Goal: Browse casually: Explore the website without a specific task or goal

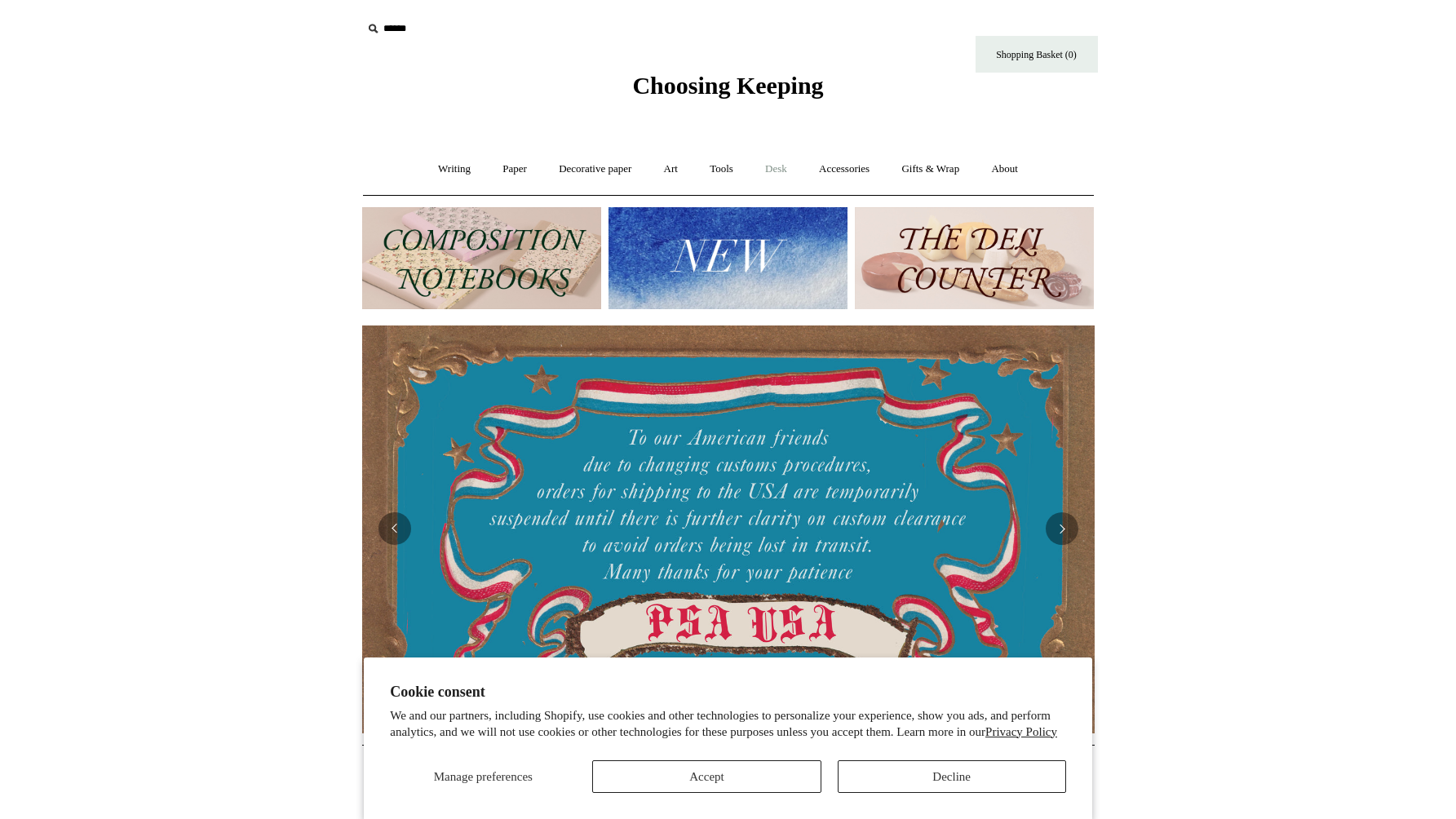
click at [791, 173] on link "Desk +" at bounding box center [776, 169] width 52 height 44
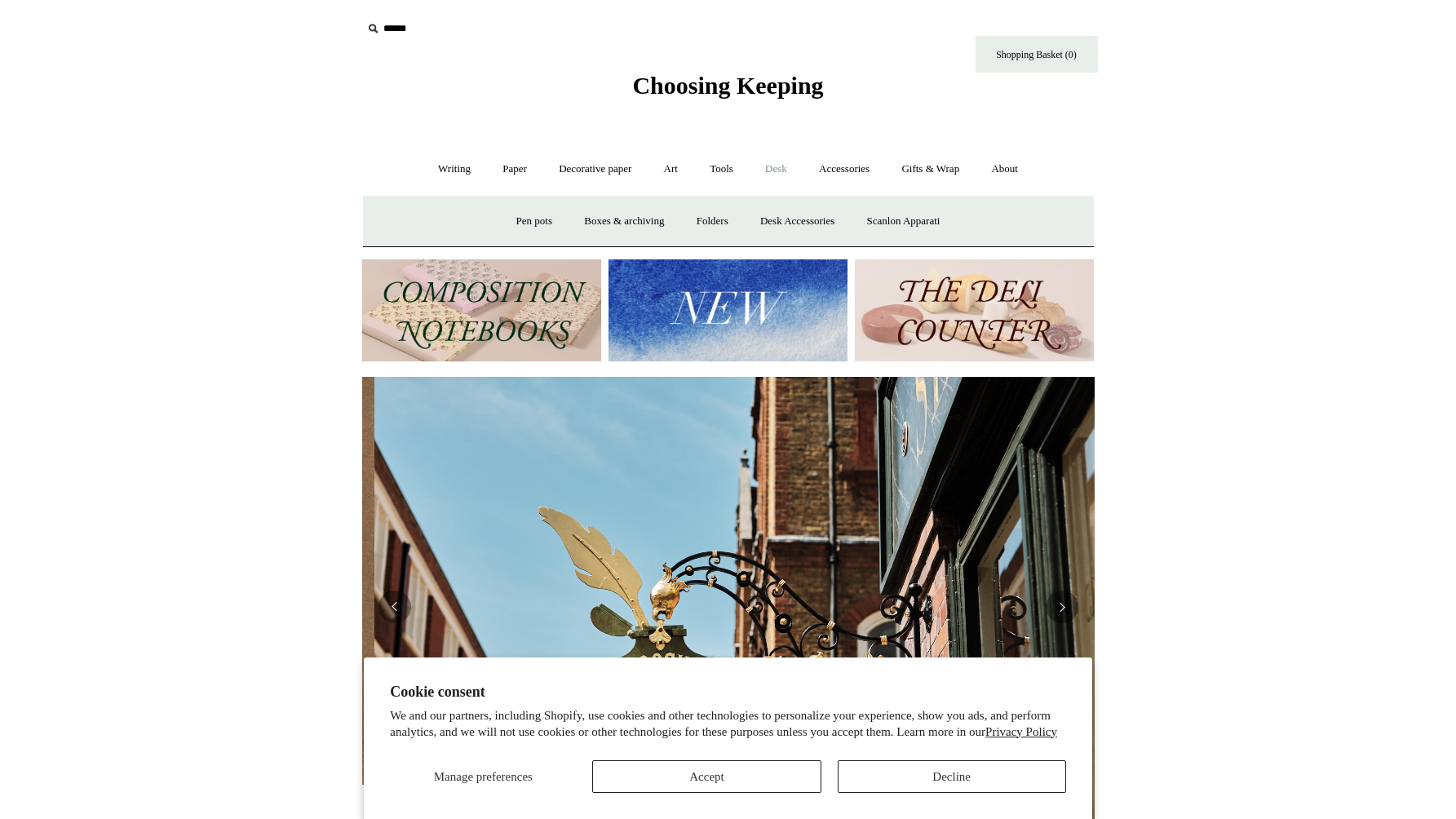
scroll to position [0, 733]
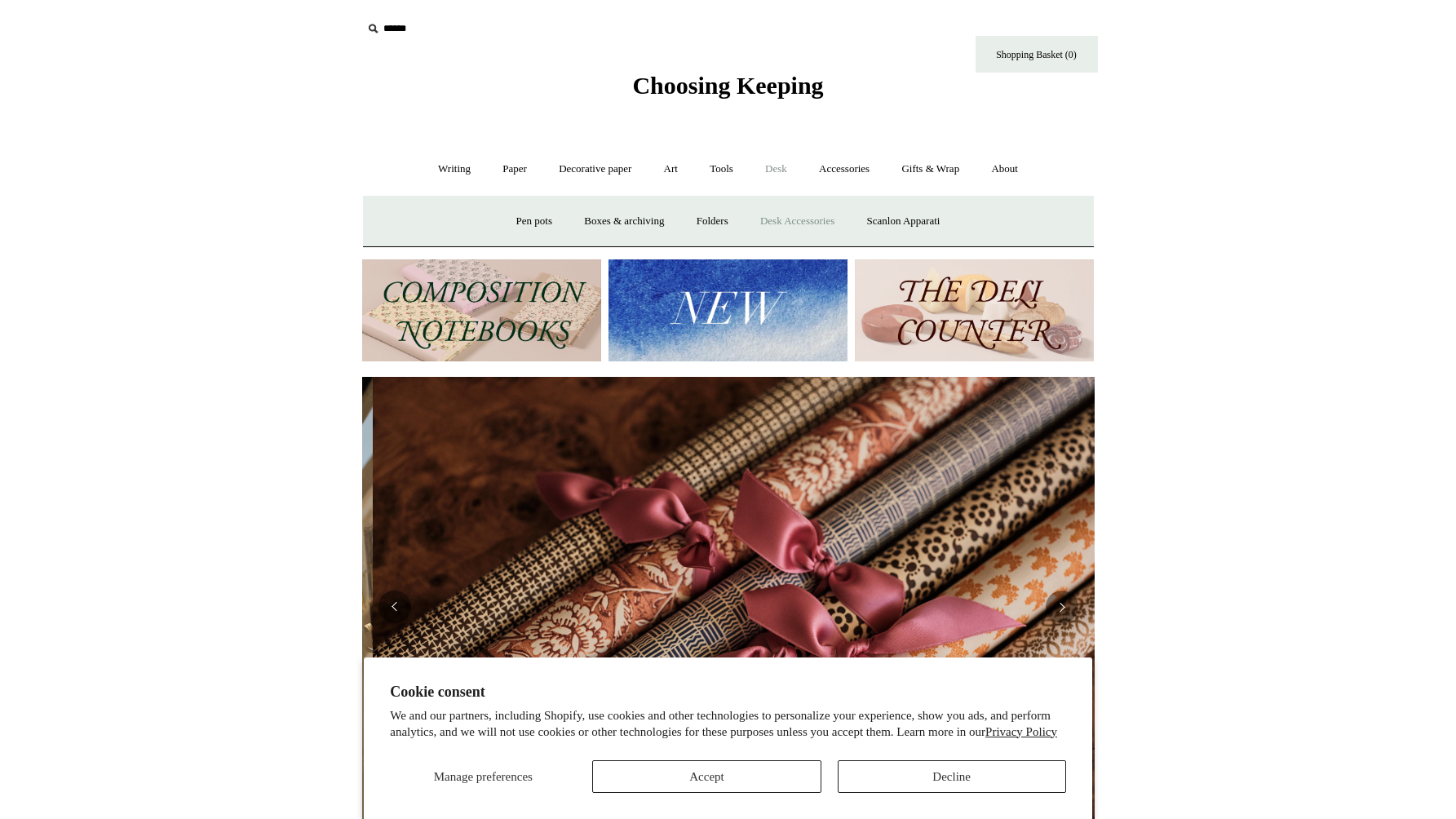
click at [821, 228] on link "Desk Accessories" at bounding box center [798, 221] width 104 height 44
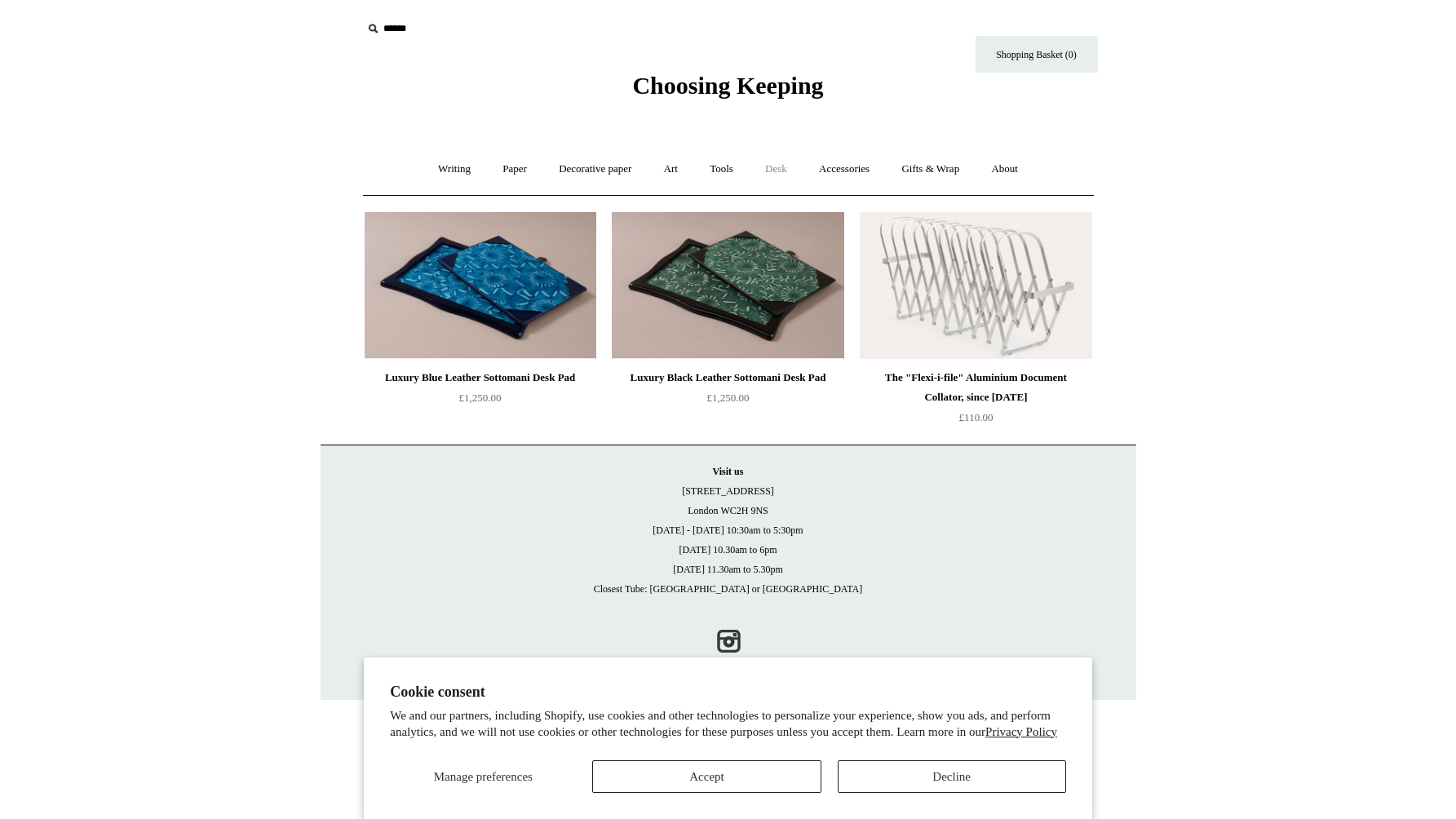
click at [779, 178] on link "Desk +" at bounding box center [776, 169] width 52 height 44
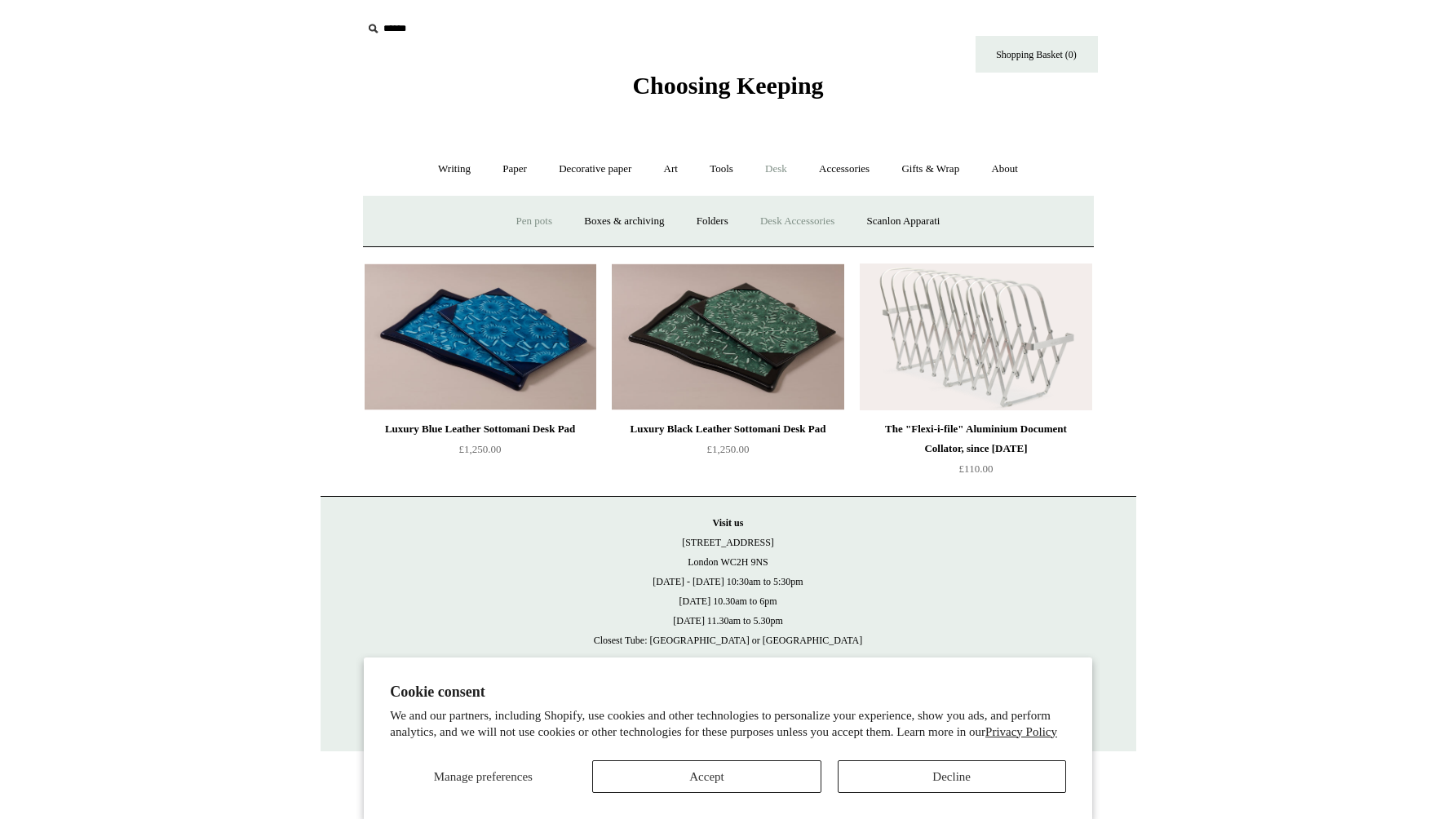
click at [544, 230] on link "Pen pots" at bounding box center [534, 221] width 65 height 44
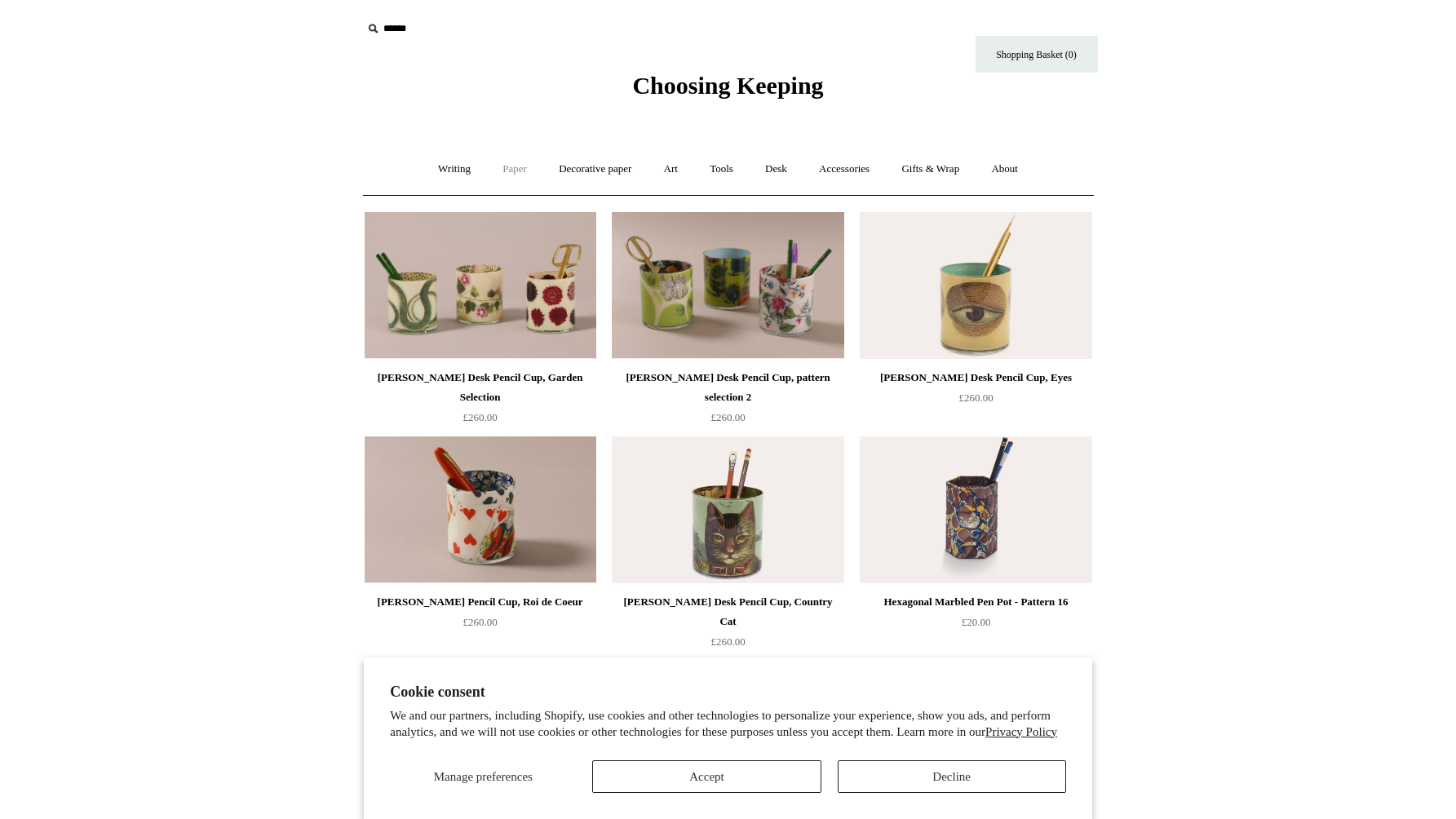
click at [503, 171] on link "Paper +" at bounding box center [515, 169] width 54 height 44
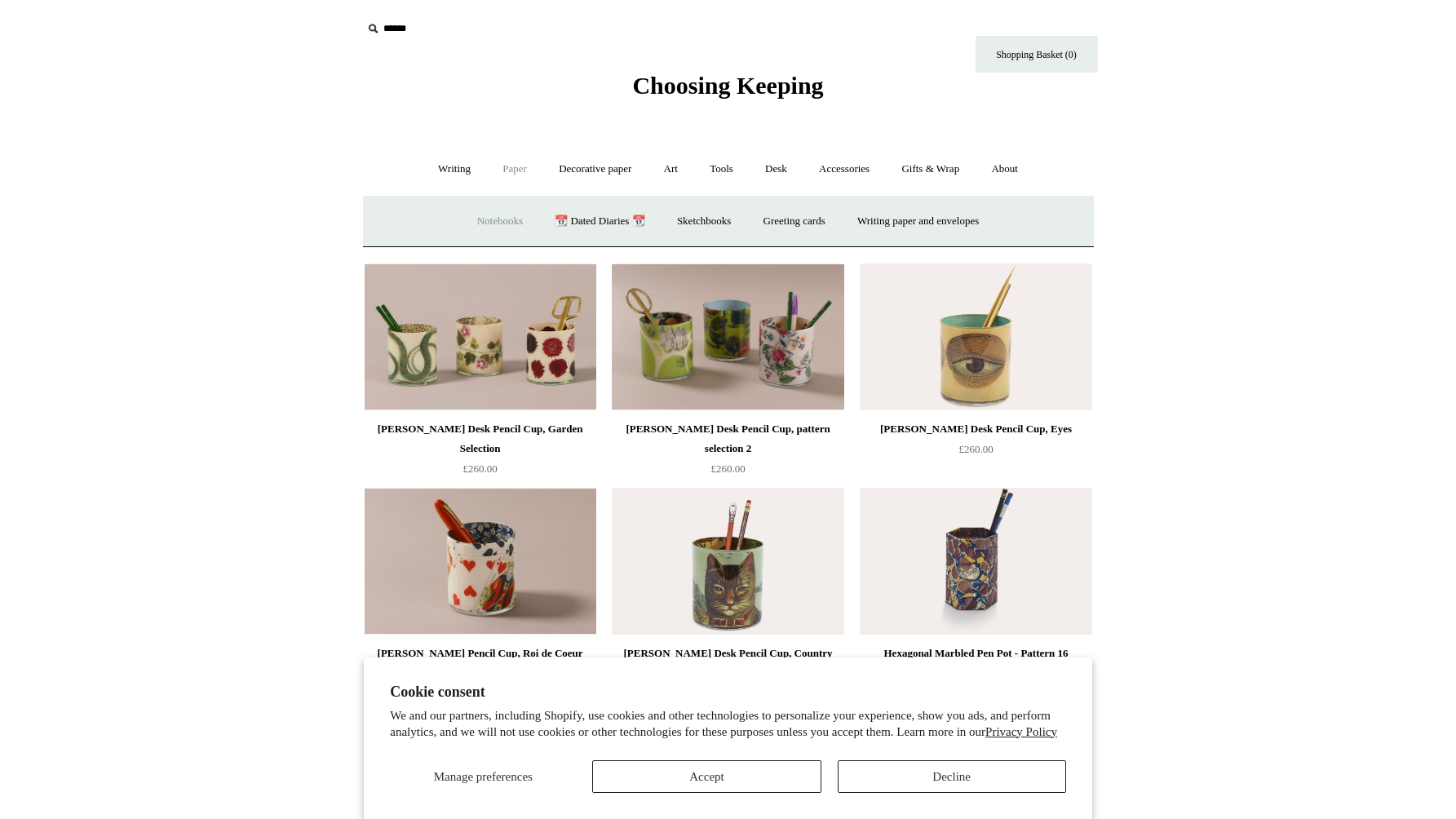
click at [497, 222] on link "Notebooks +" at bounding box center [500, 221] width 75 height 44
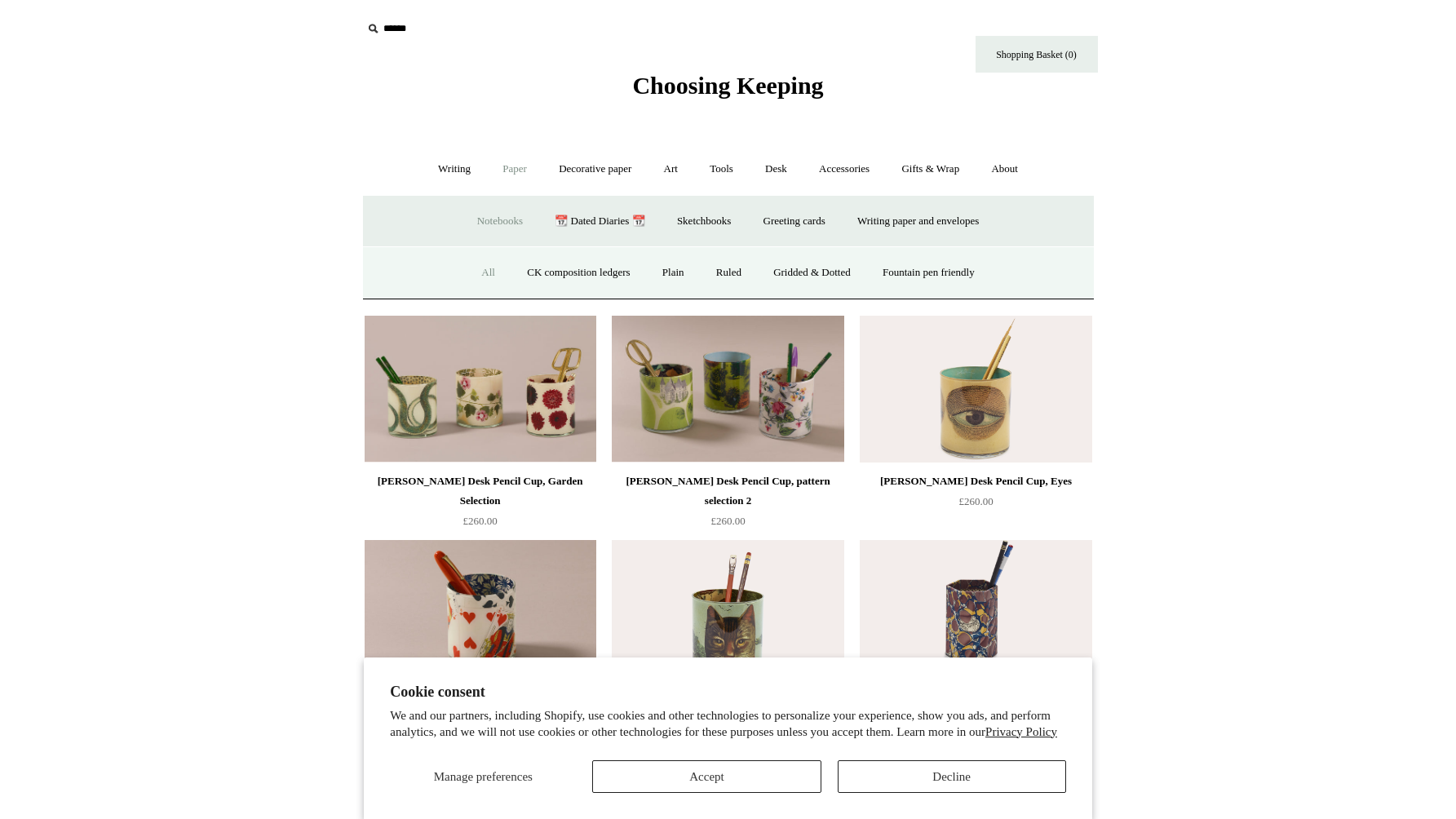
click at [472, 276] on link "All" at bounding box center [488, 273] width 44 height 44
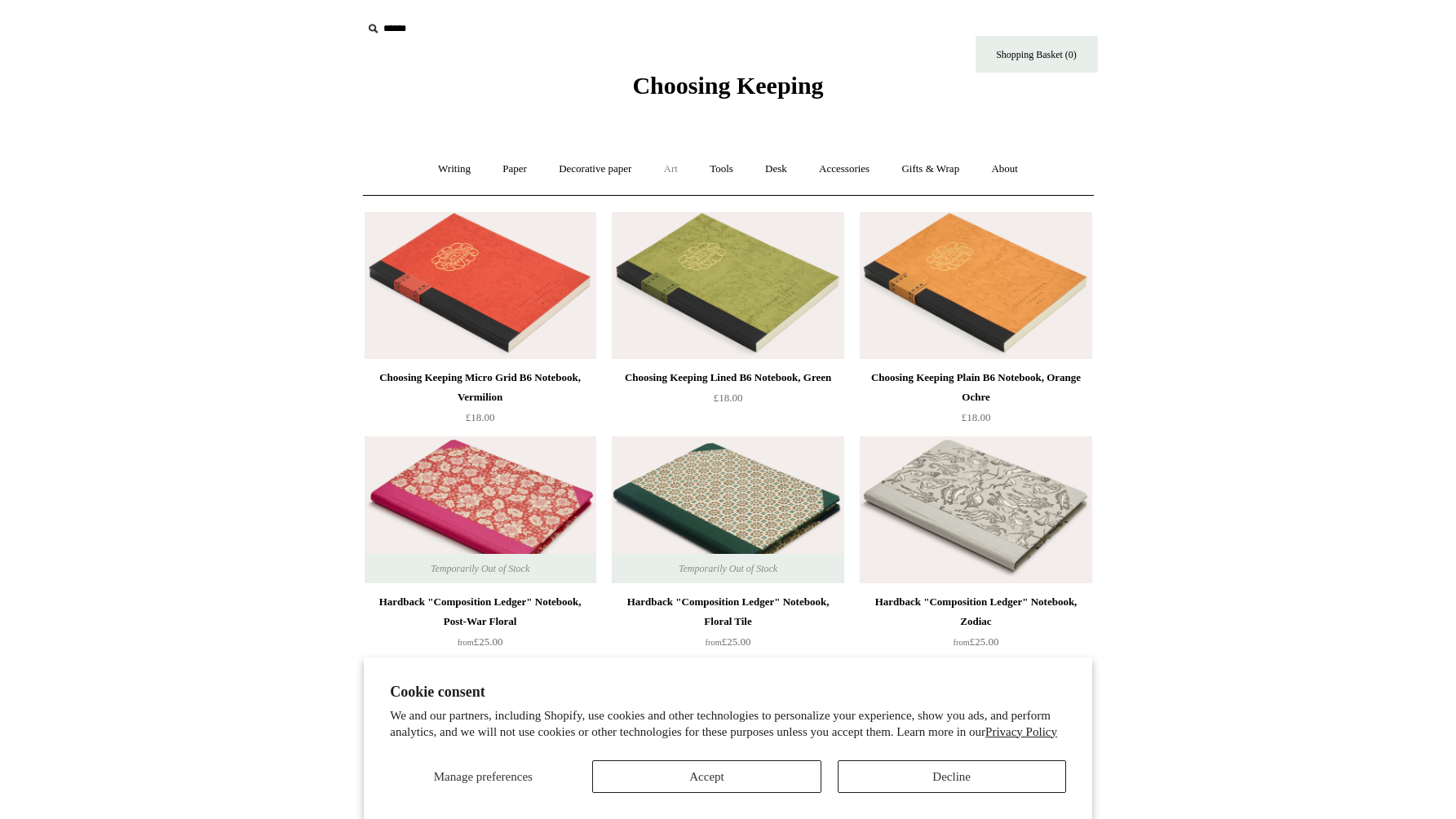
click at [672, 164] on link "Art +" at bounding box center [670, 169] width 44 height 44
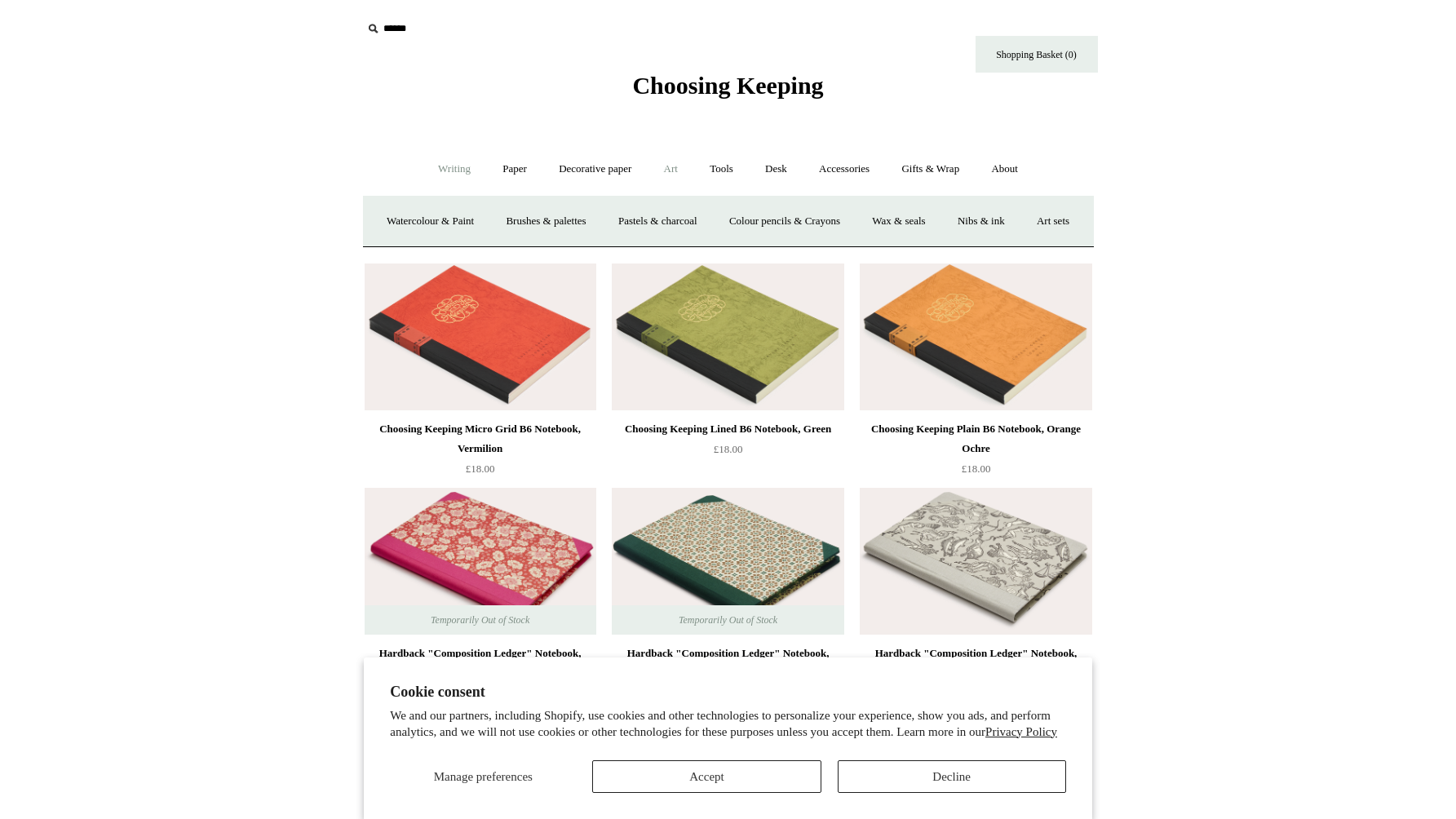
click at [453, 177] on link "Writing +" at bounding box center [454, 169] width 62 height 44
click at [445, 223] on link "Pens by brand +" at bounding box center [437, 221] width 90 height 44
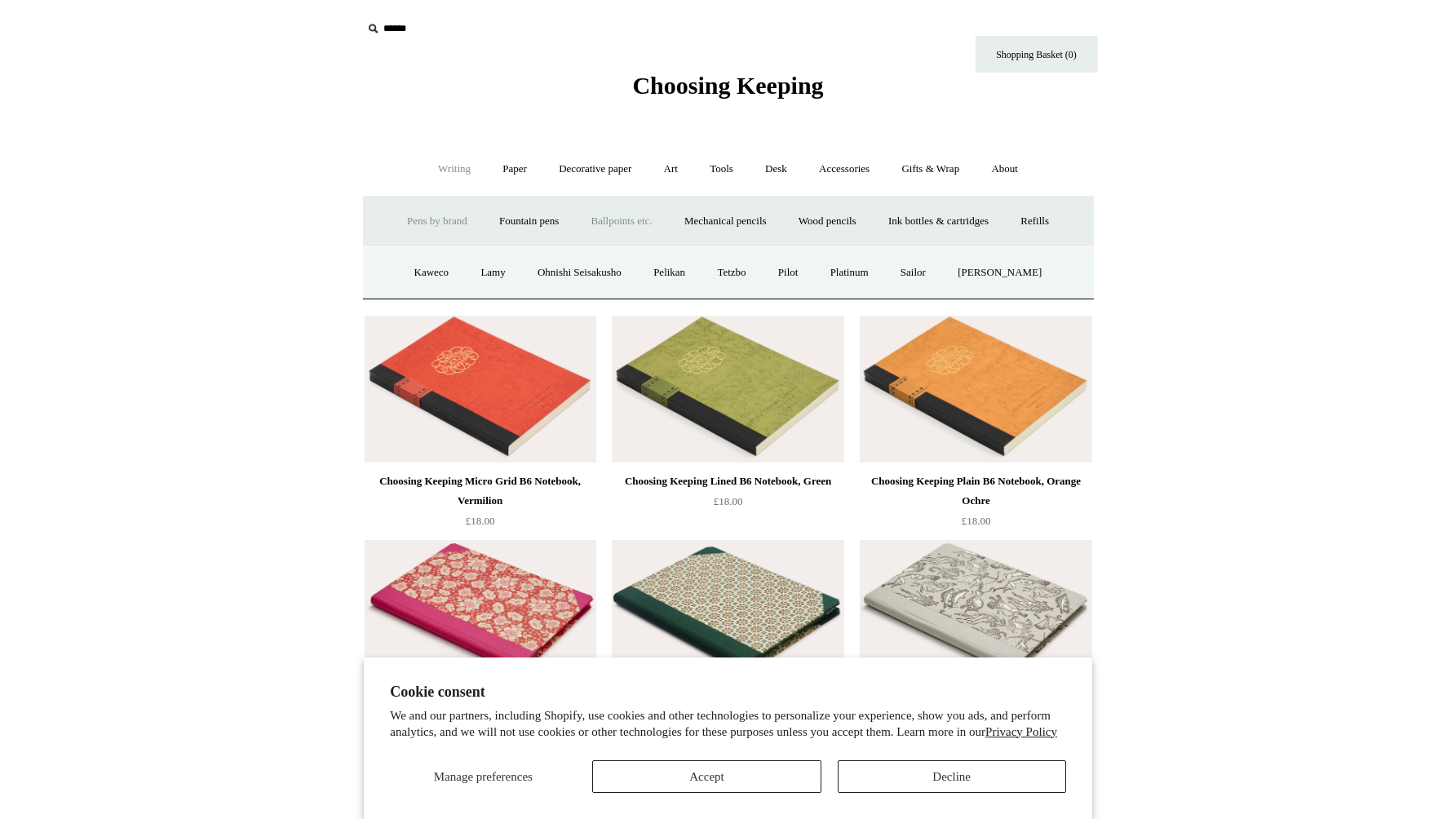
click at [629, 219] on link "Ballpoints etc. +" at bounding box center [622, 221] width 90 height 44
click at [529, 282] on link "All" at bounding box center [534, 273] width 44 height 44
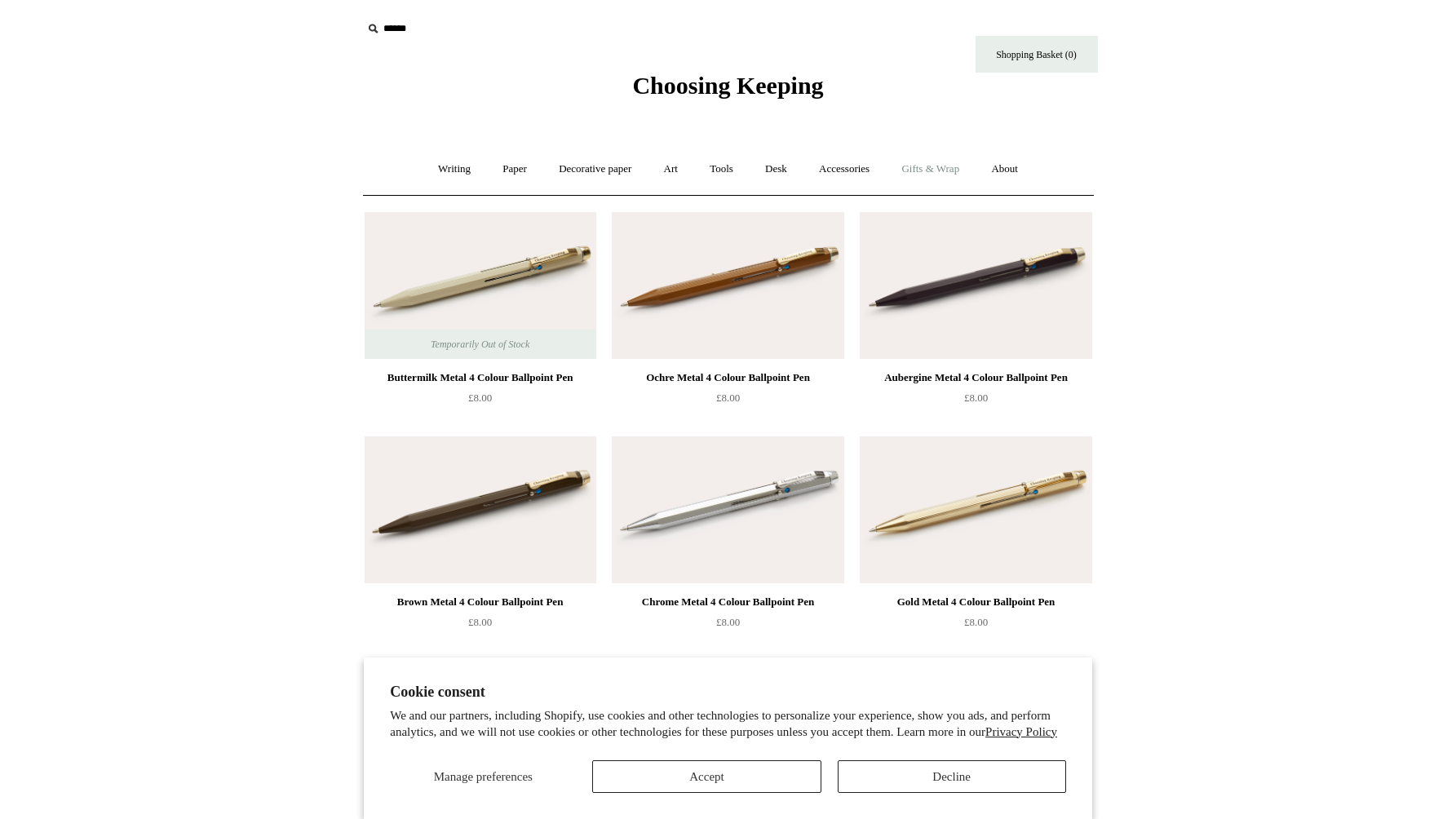
click at [922, 164] on link "Gifts & Wrap +" at bounding box center [930, 169] width 87 height 44
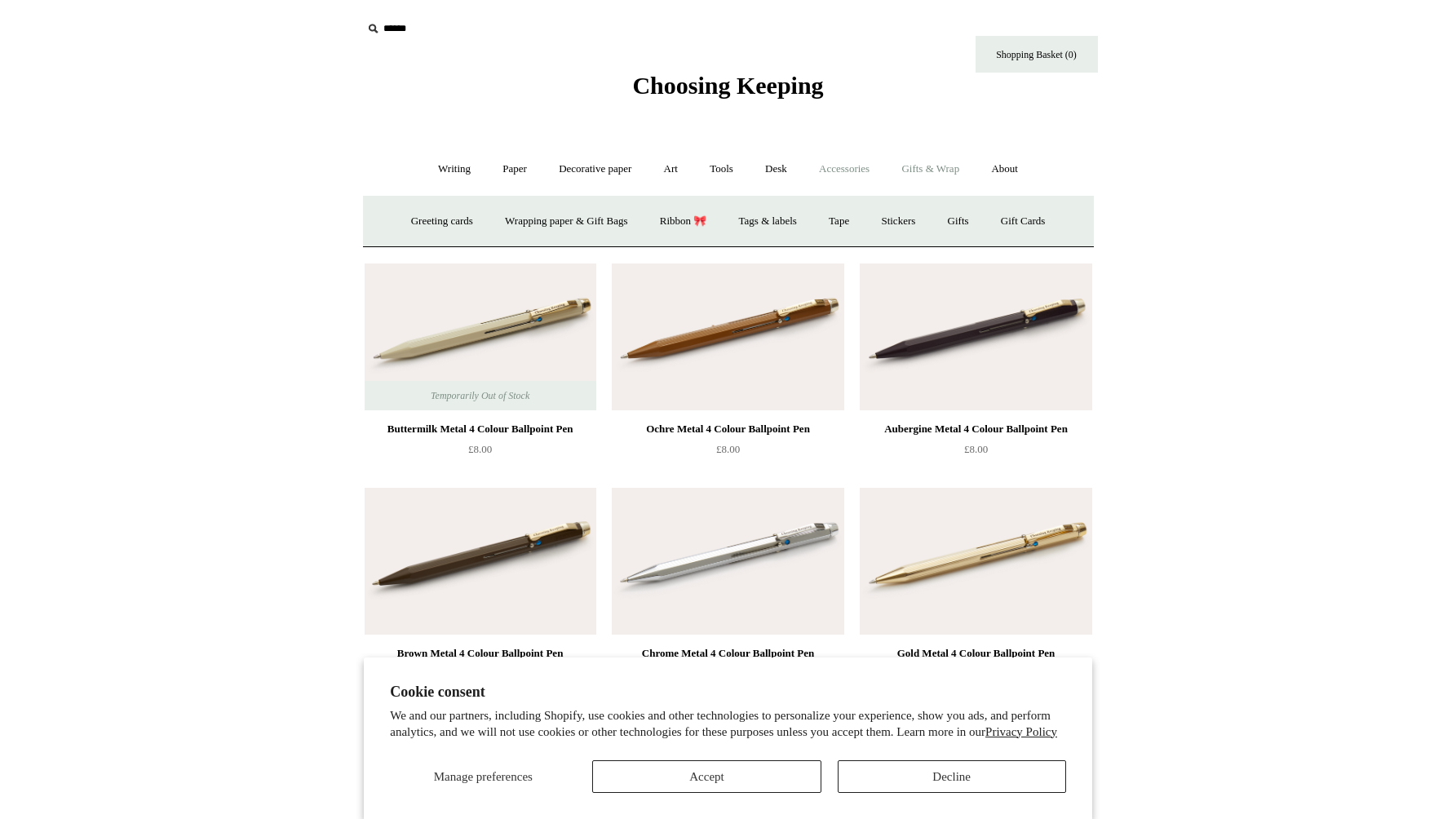
click at [856, 174] on link "Accessories +" at bounding box center [844, 169] width 80 height 44
click at [461, 219] on link "Personal Accessories +" at bounding box center [451, 221] width 118 height 44
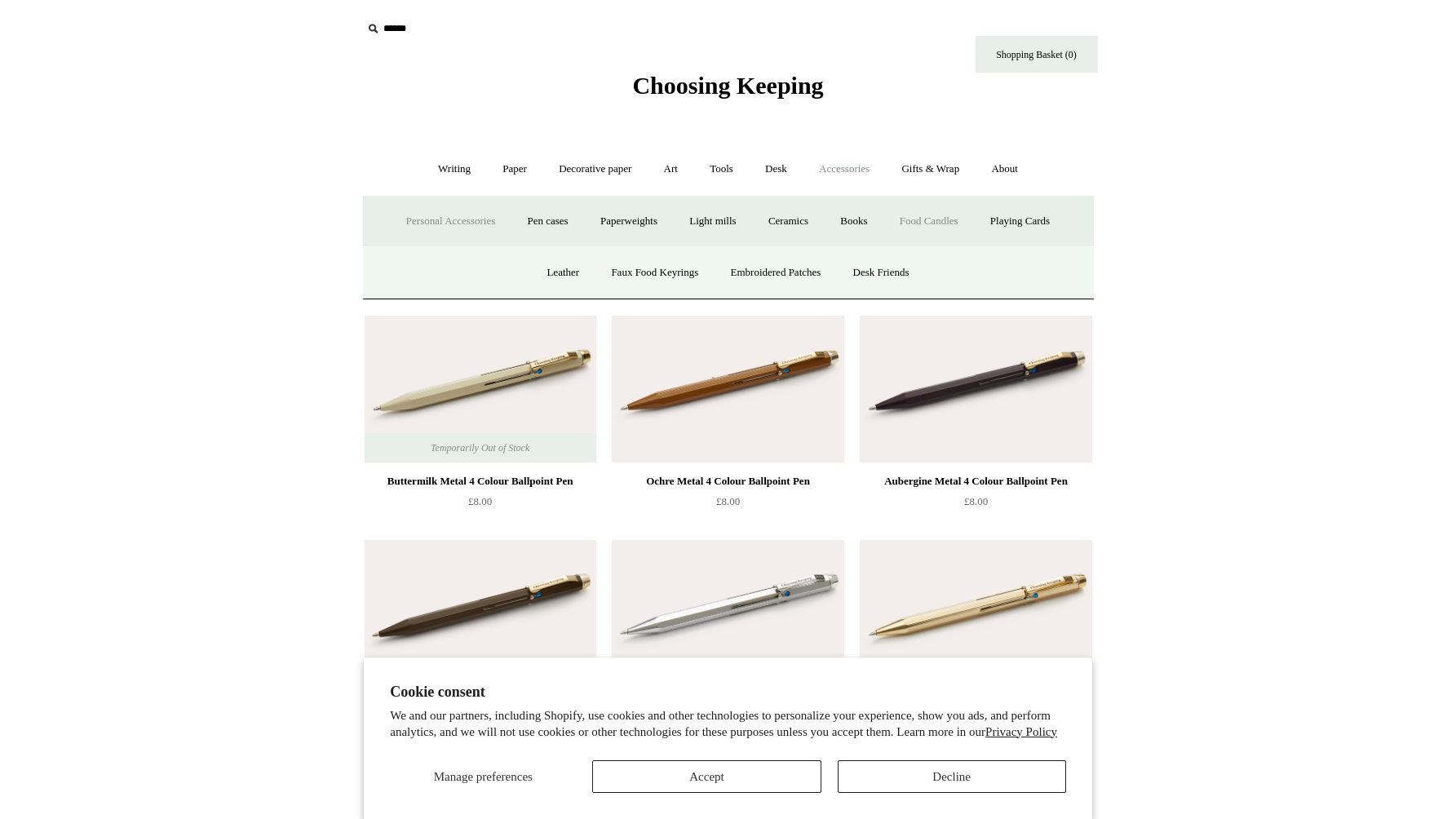
click at [923, 228] on link "Food Candles" at bounding box center [928, 221] width 88 height 44
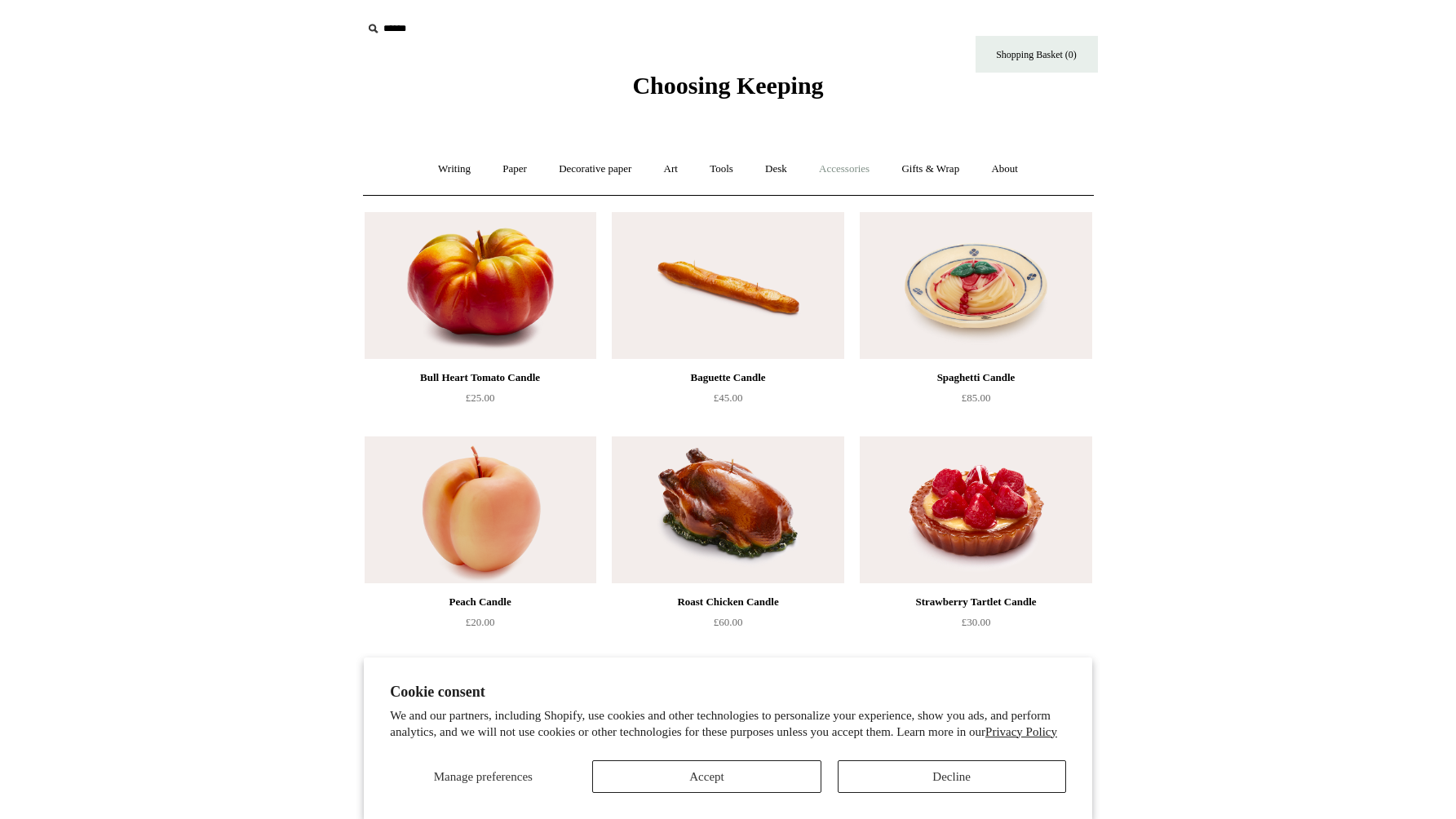
click at [860, 168] on link "Accessories +" at bounding box center [844, 169] width 80 height 44
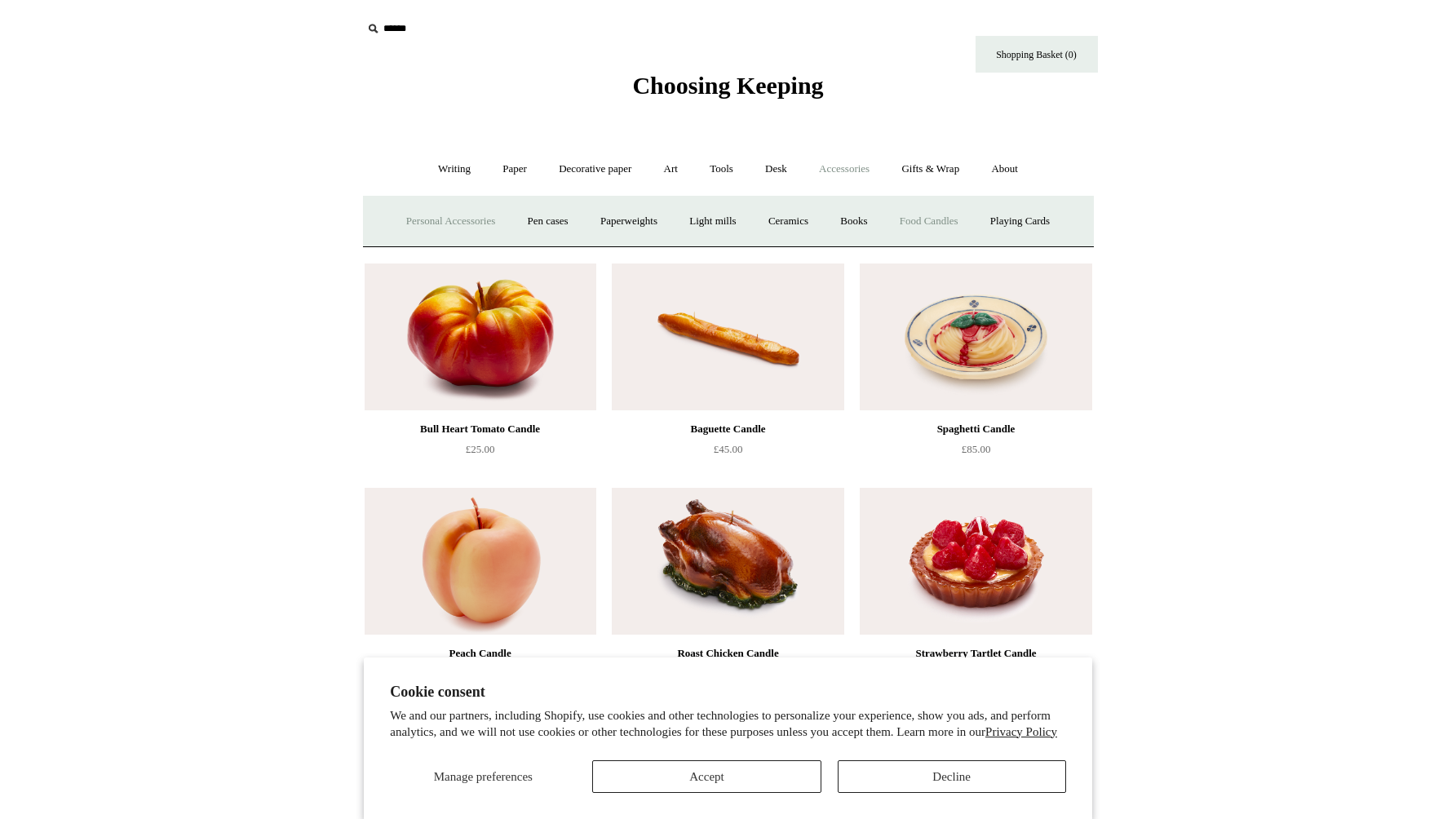
click at [473, 224] on link "Personal Accessories +" at bounding box center [451, 221] width 118 height 44
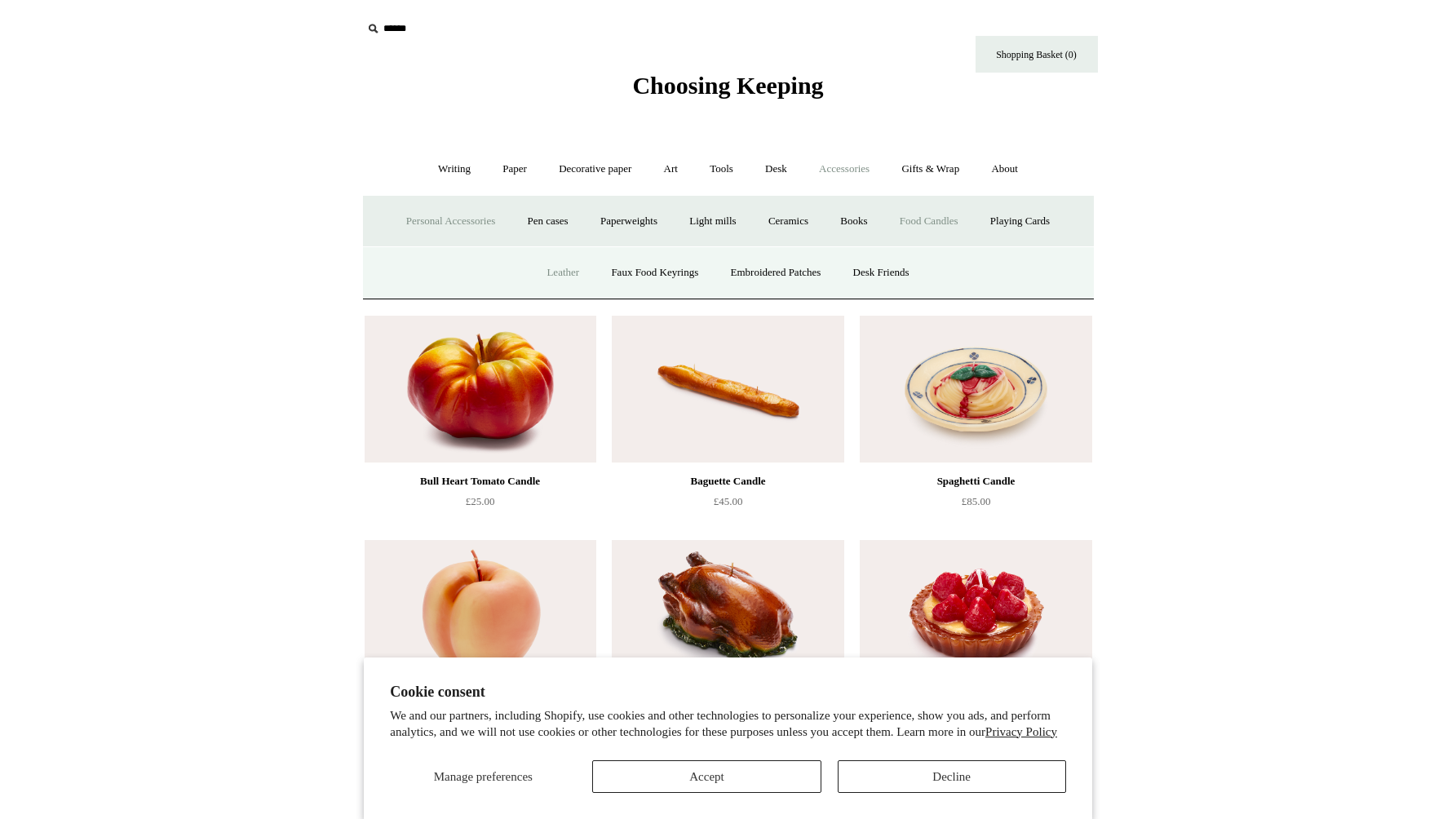
click at [561, 272] on link "Leather" at bounding box center [562, 273] width 62 height 44
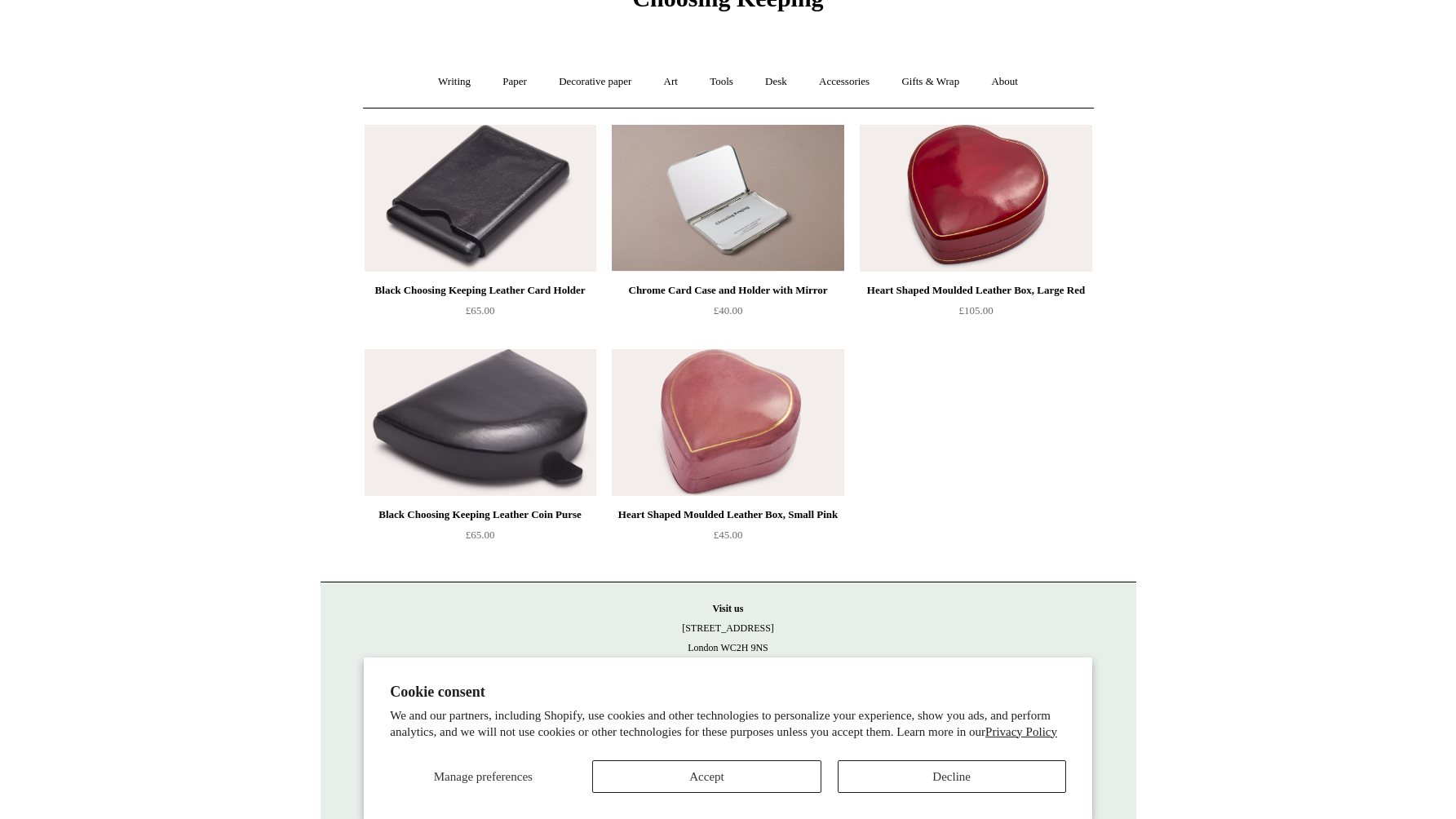
scroll to position [105, 0]
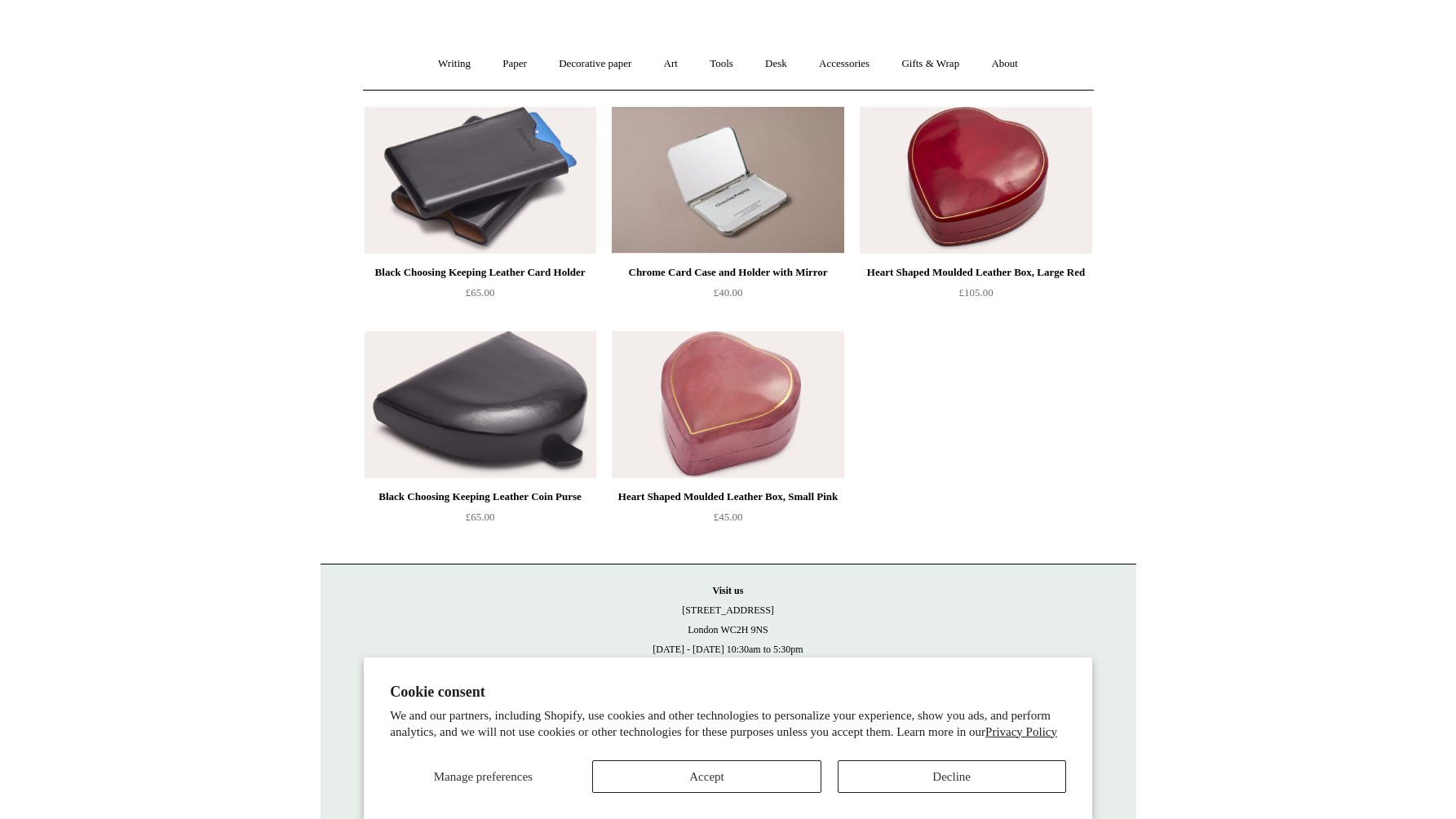
click at [512, 209] on img at bounding box center [481, 180] width 232 height 147
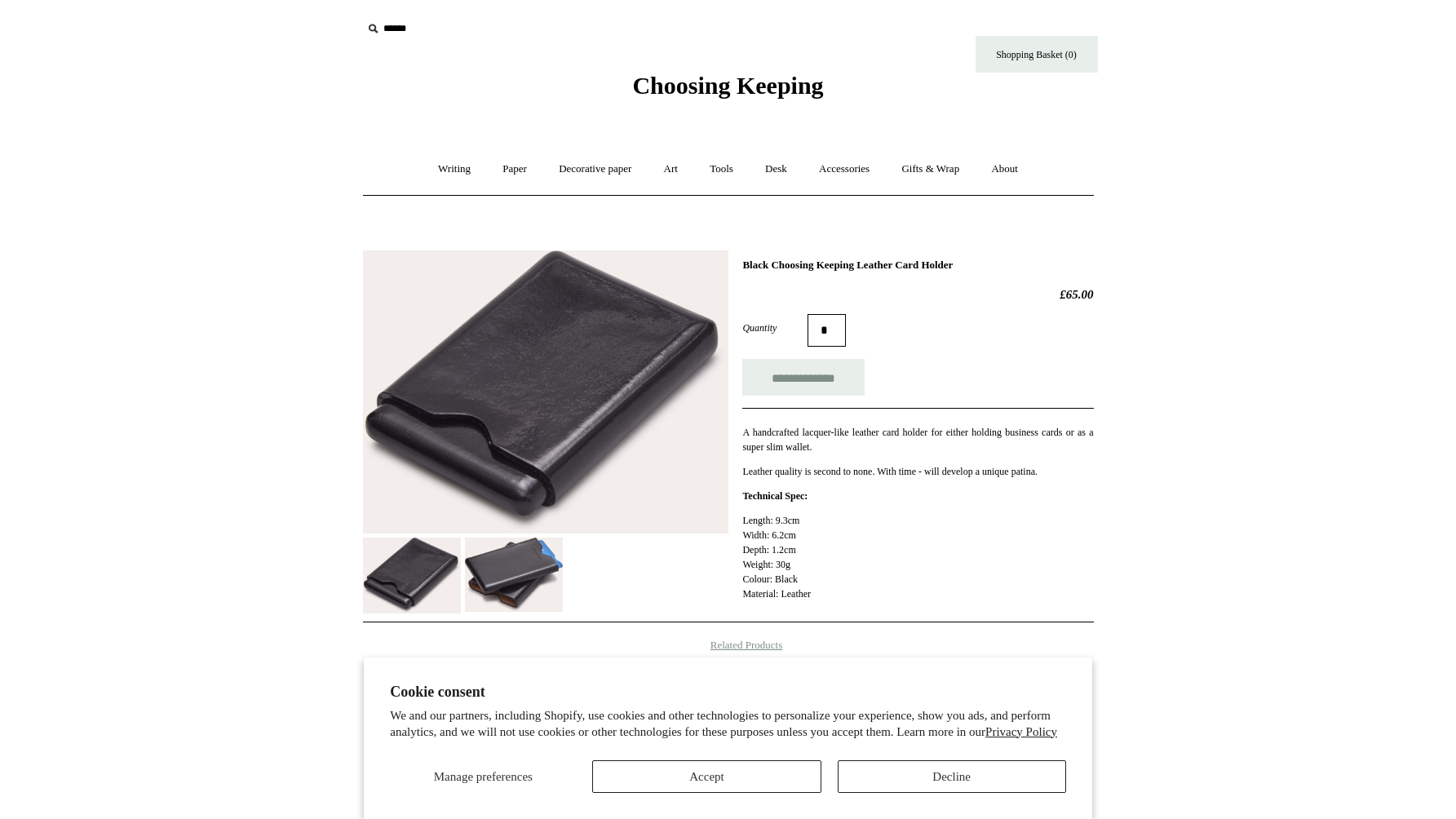
click at [503, 553] on img at bounding box center [514, 574] width 98 height 75
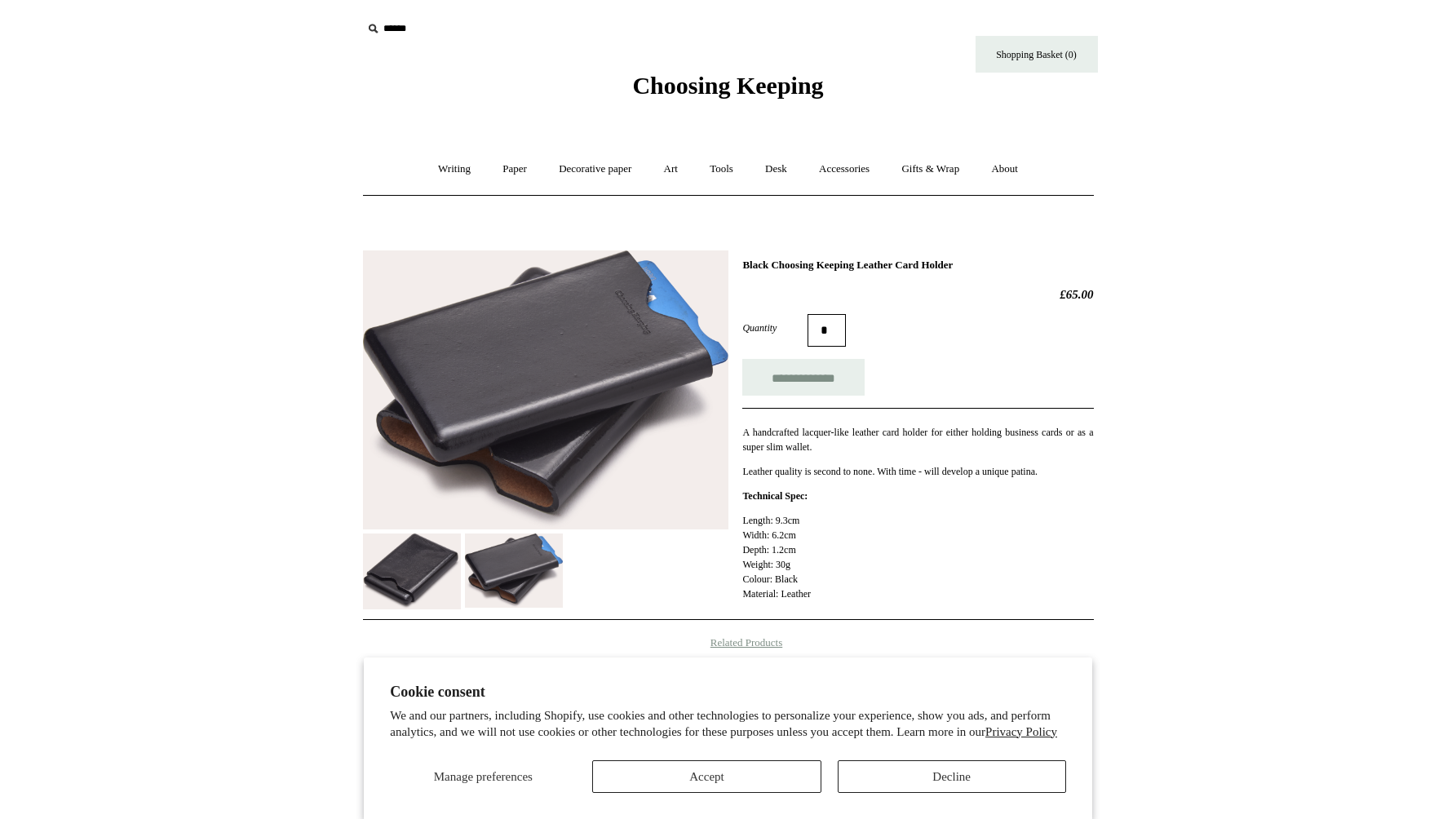
click at [422, 572] on img at bounding box center [412, 571] width 98 height 76
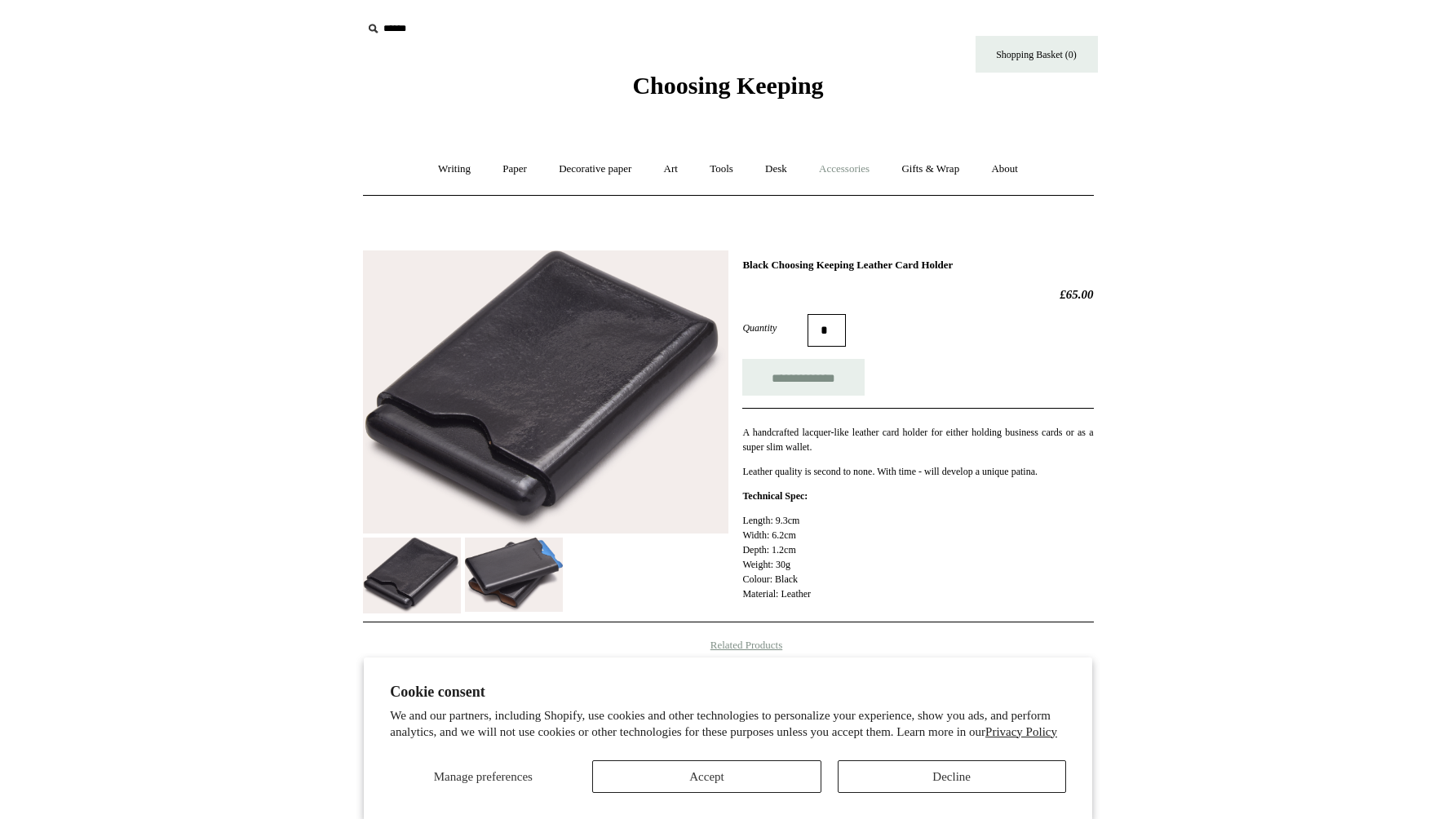
click at [860, 169] on link "Accessories +" at bounding box center [844, 169] width 80 height 44
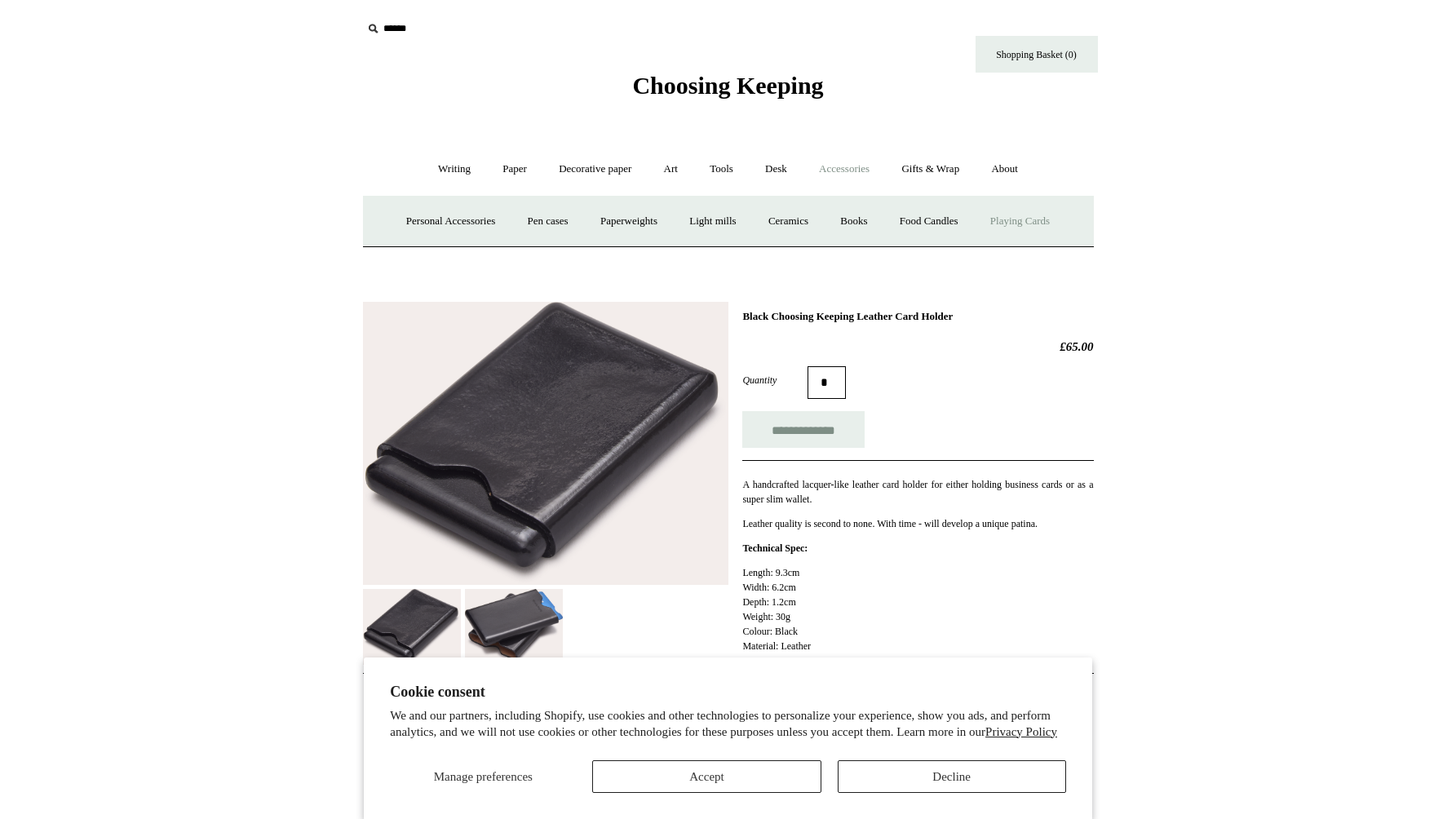
click at [1042, 228] on link "Playing Cards" at bounding box center [1021, 221] width 89 height 44
